Goal: Task Accomplishment & Management: Manage account settings

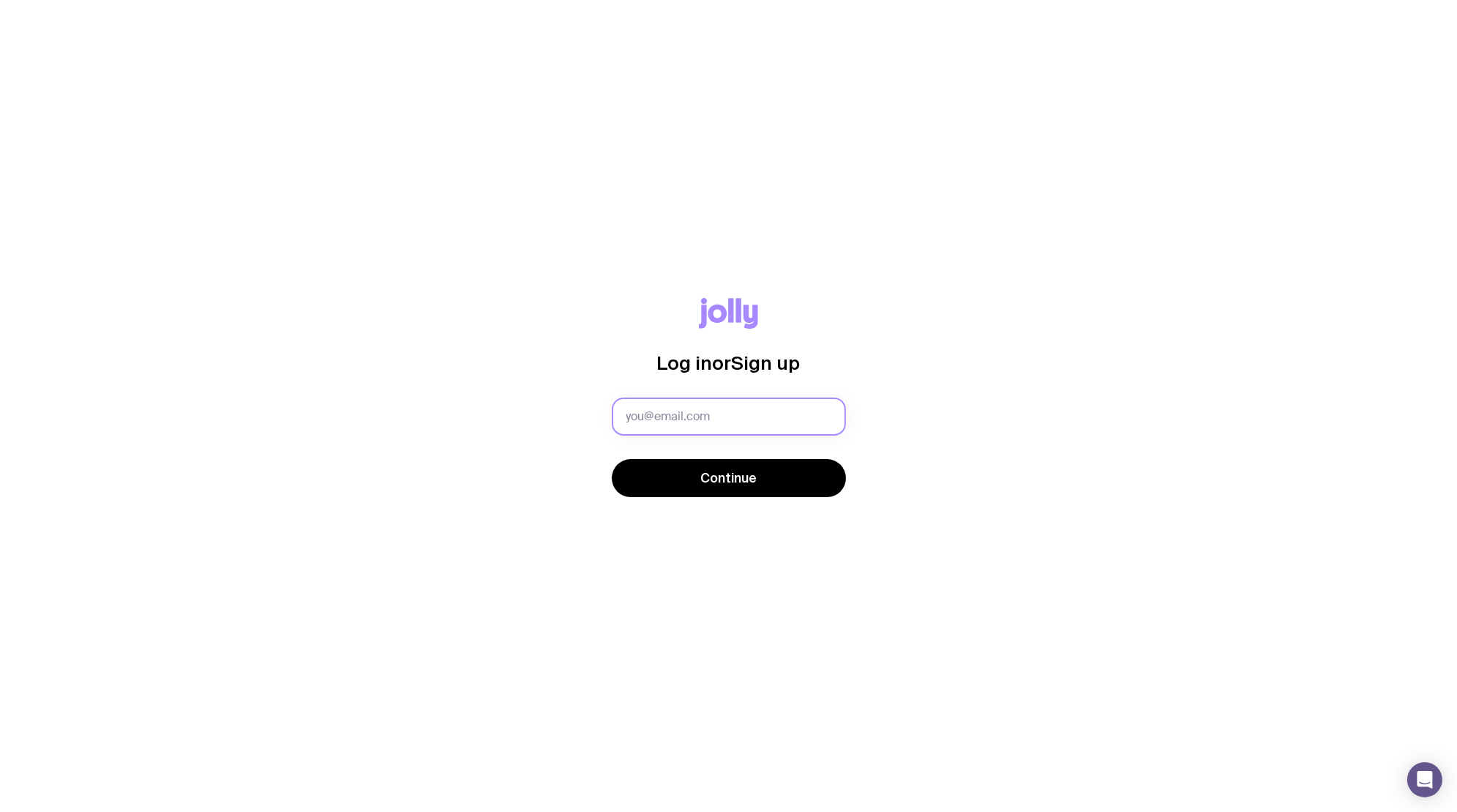
click at [723, 430] on input "text" at bounding box center [728, 416] width 234 height 38
type input "[EMAIL_ADDRESS][DOMAIN_NAME]"
click at [612, 459] on button "Continue" at bounding box center [728, 478] width 234 height 38
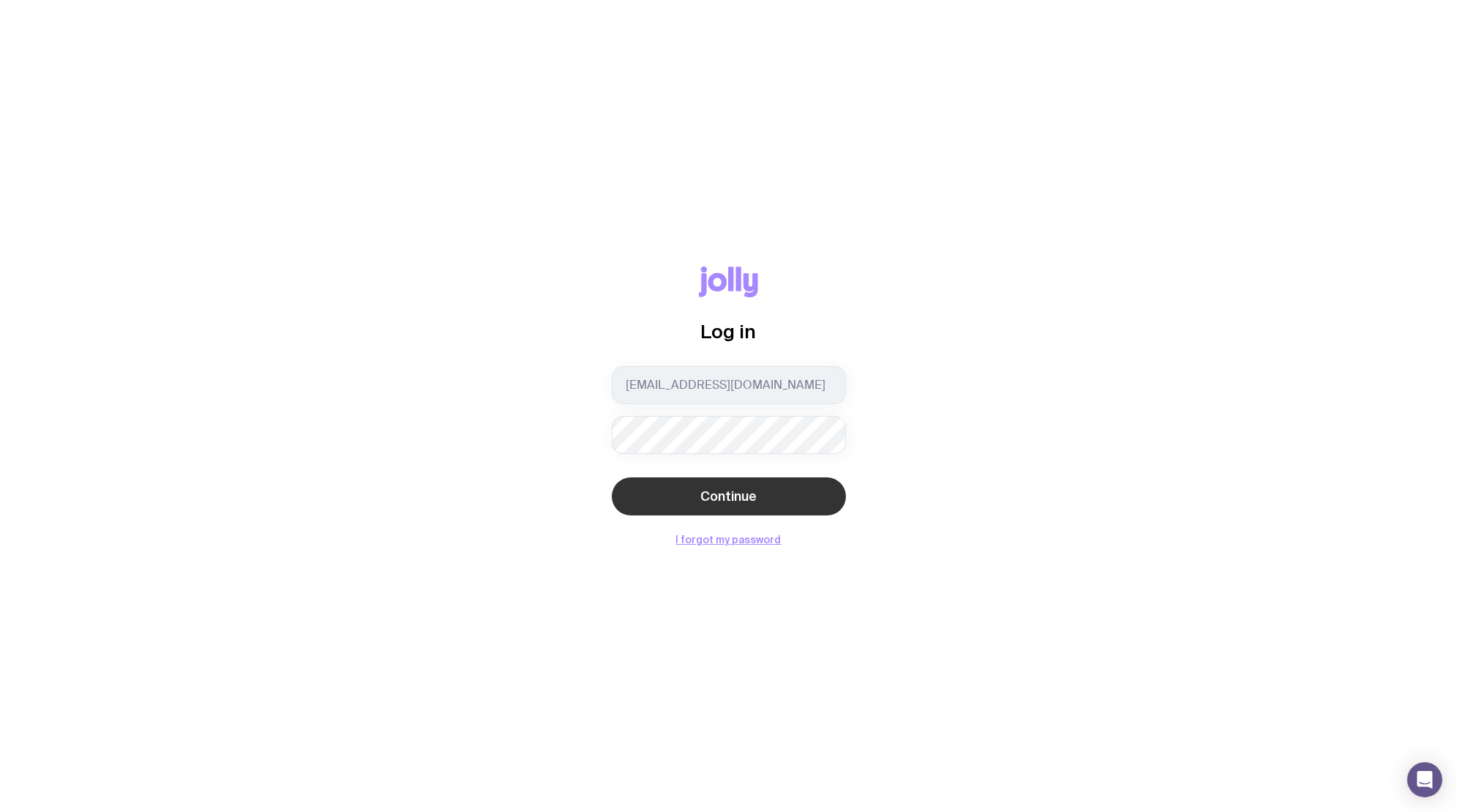
click at [716, 493] on span "Continue" at bounding box center [728, 497] width 57 height 18
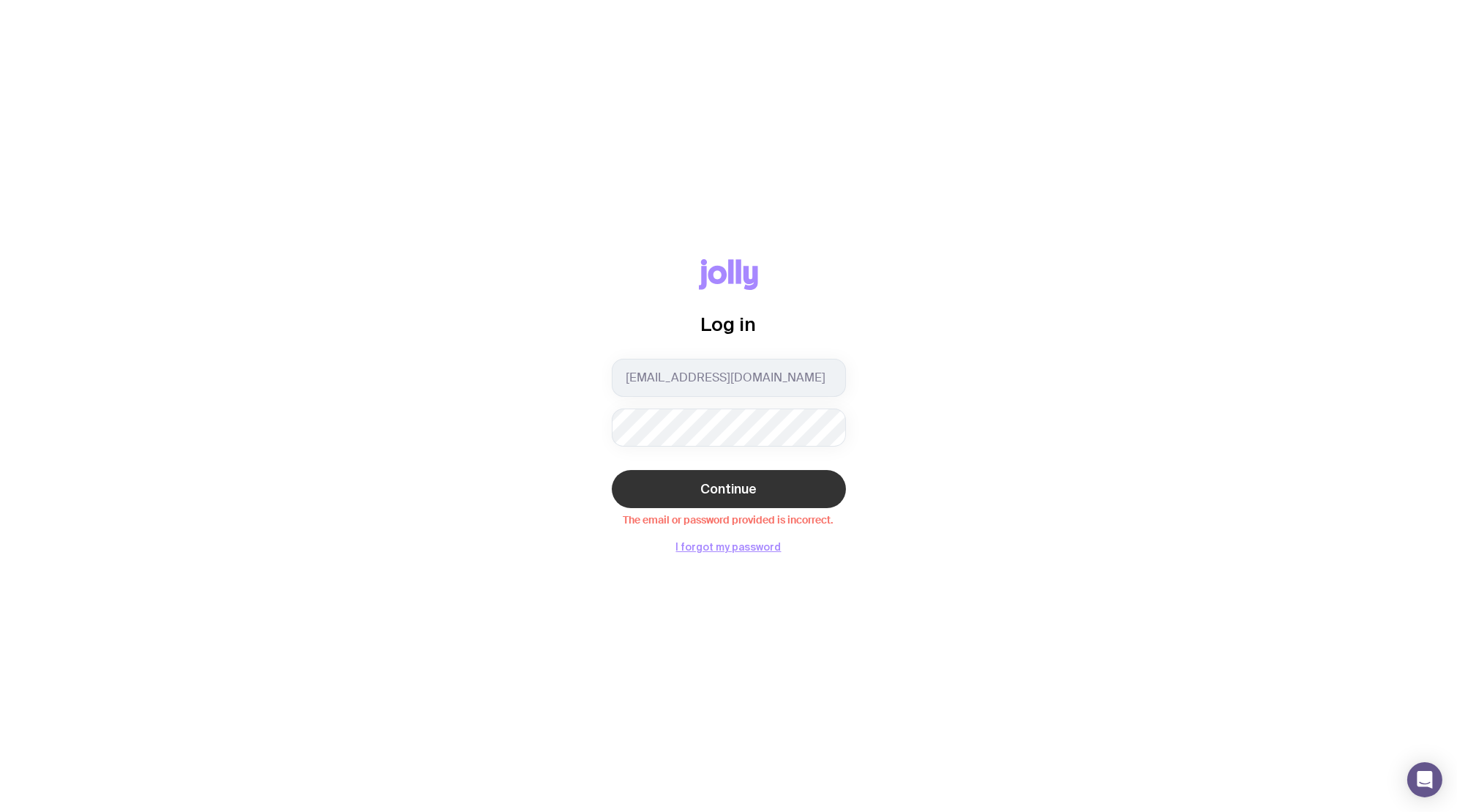
click at [719, 475] on button "Continue" at bounding box center [728, 489] width 234 height 38
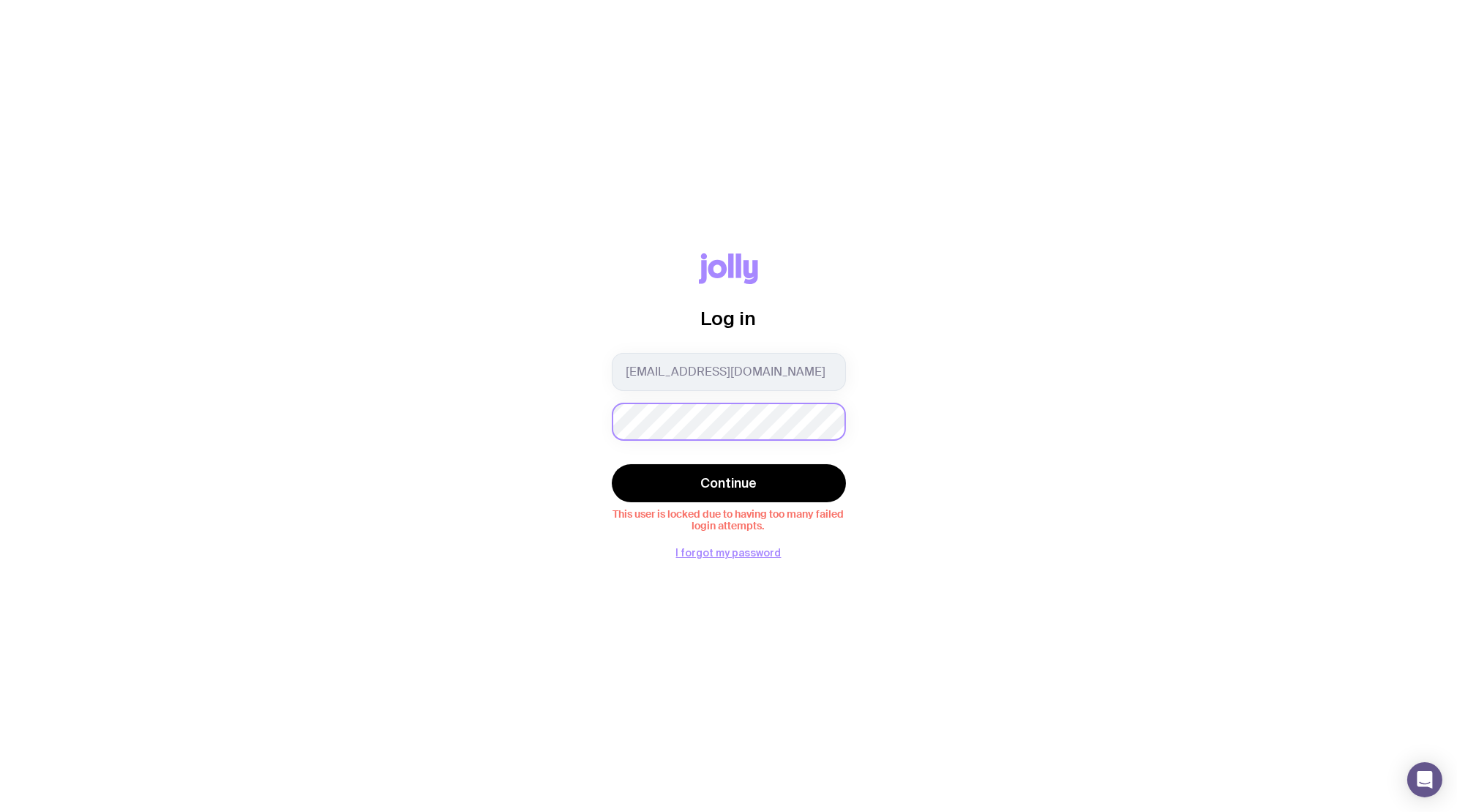
click at [504, 417] on div "Log in alexa@relume.io Continue This user is locked due to having too many fail…" at bounding box center [728, 405] width 1387 height 305
click at [655, 474] on button "Continue" at bounding box center [728, 483] width 234 height 38
click at [563, 341] on div "Log in alexa@relume.io Continue This user is locked due to having too many fail…" at bounding box center [728, 405] width 1387 height 305
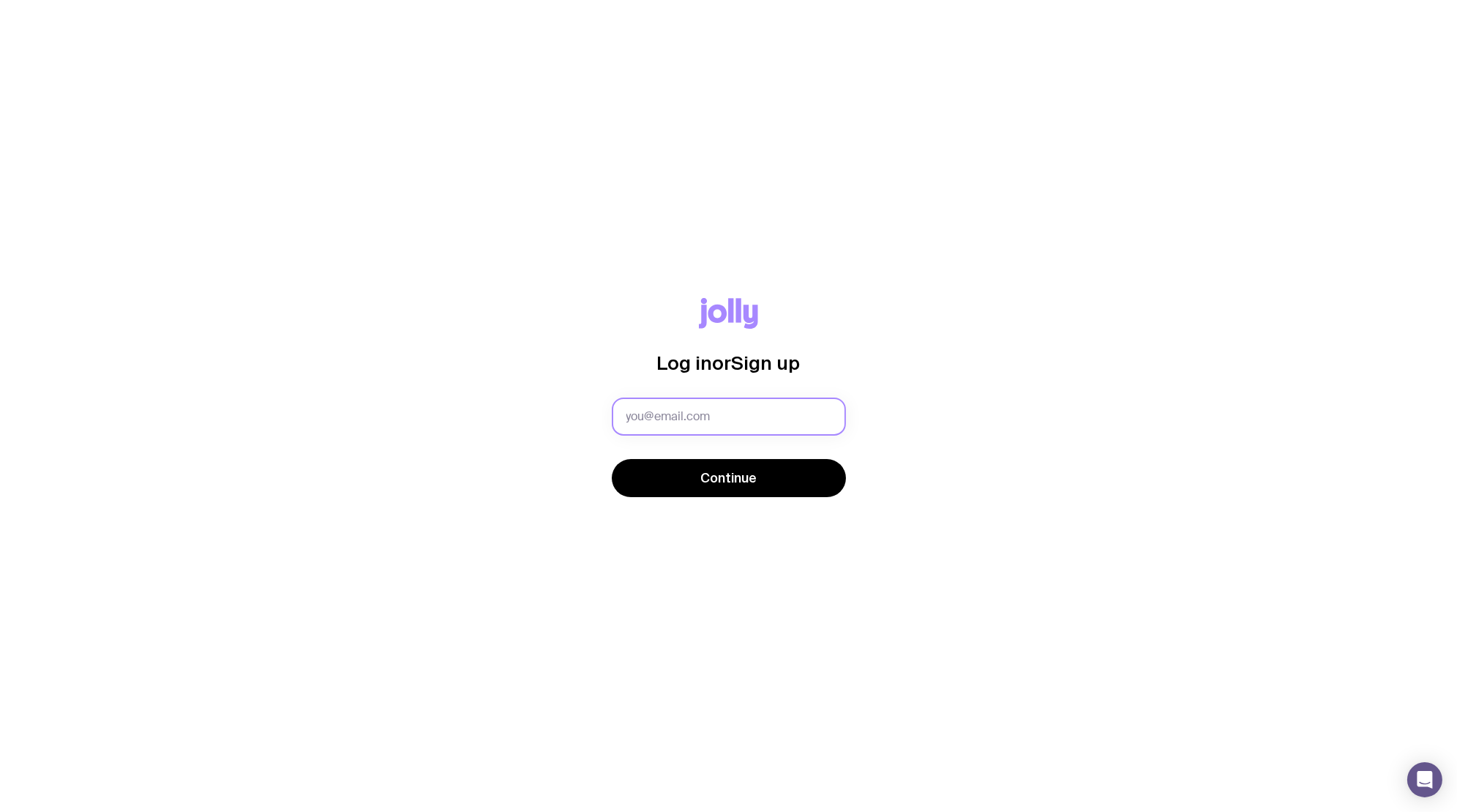
click at [678, 419] on input "text" at bounding box center [728, 416] width 234 height 38
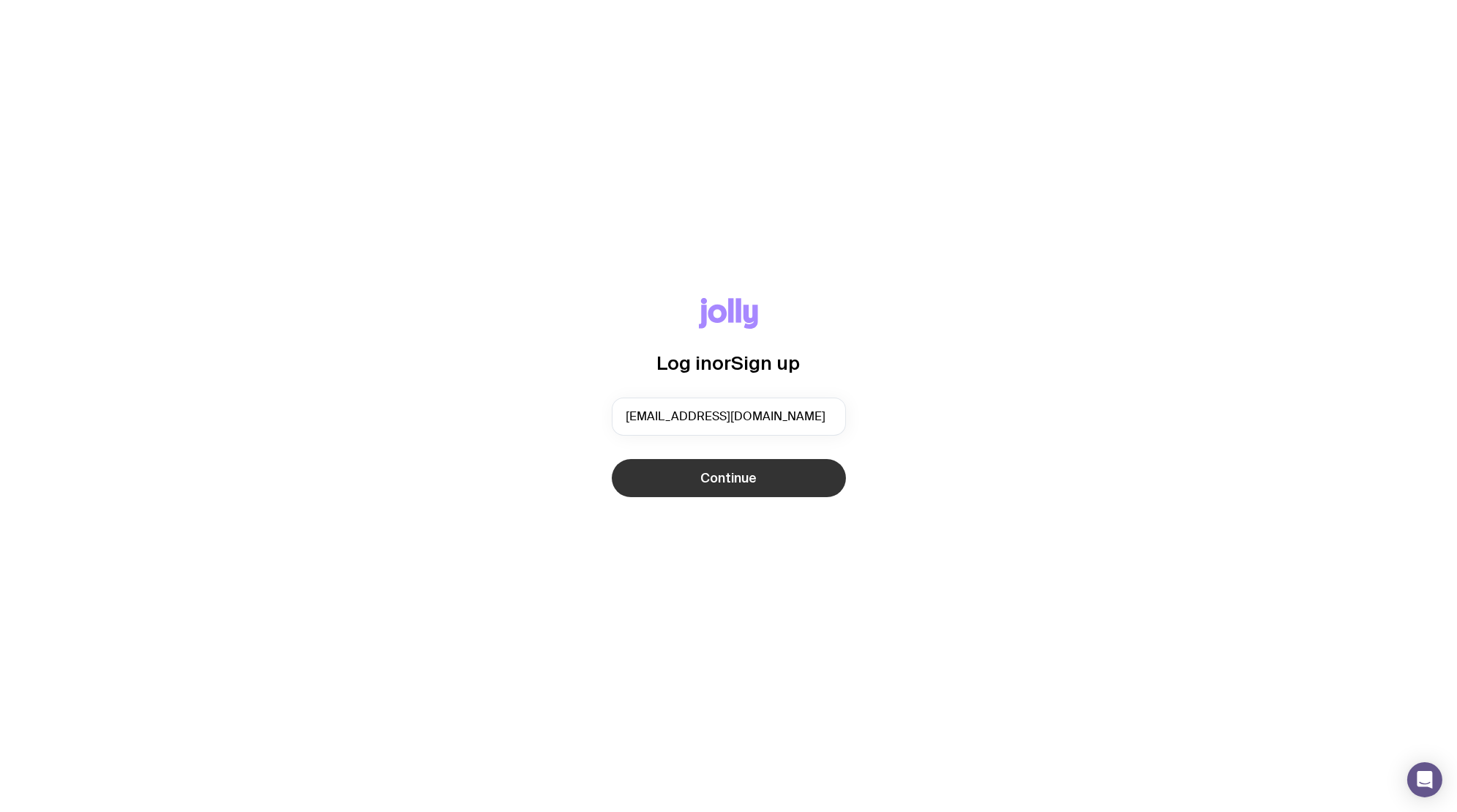
type input "[EMAIL_ADDRESS][DOMAIN_NAME]"
click at [759, 465] on button "Continue" at bounding box center [728, 478] width 234 height 38
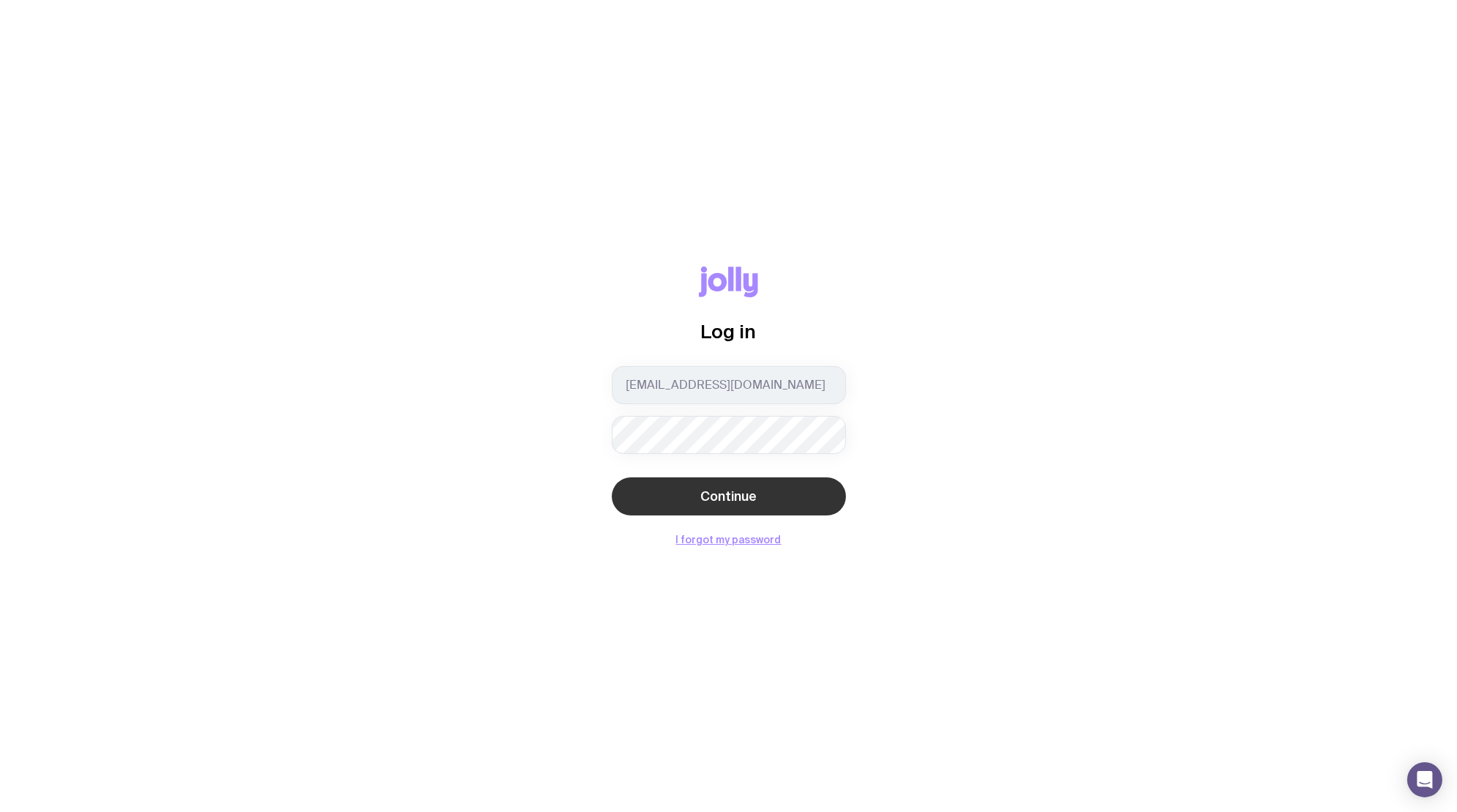
click at [658, 497] on button "Continue" at bounding box center [728, 497] width 234 height 38
